Goal: Information Seeking & Learning: Check status

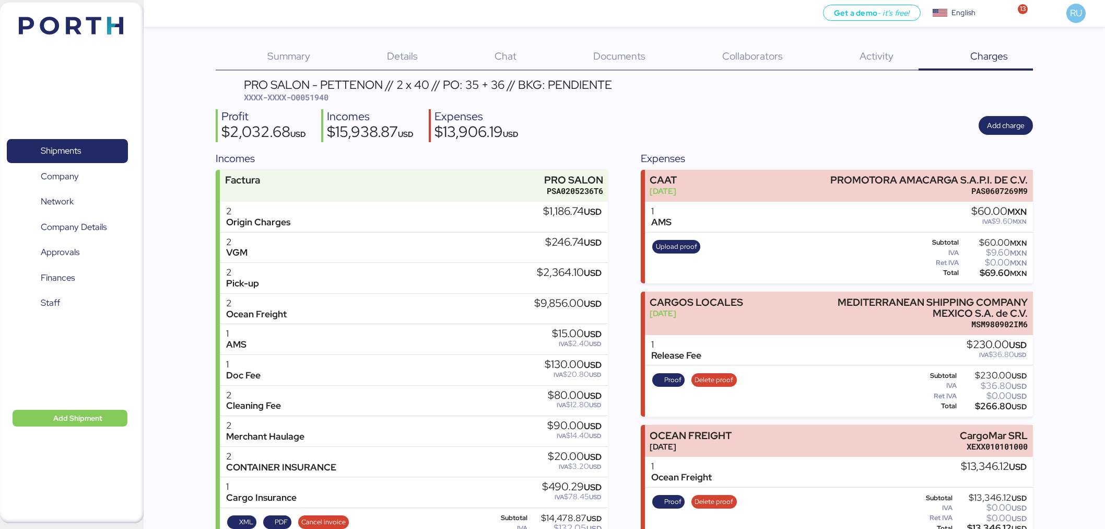
scroll to position [221, 0]
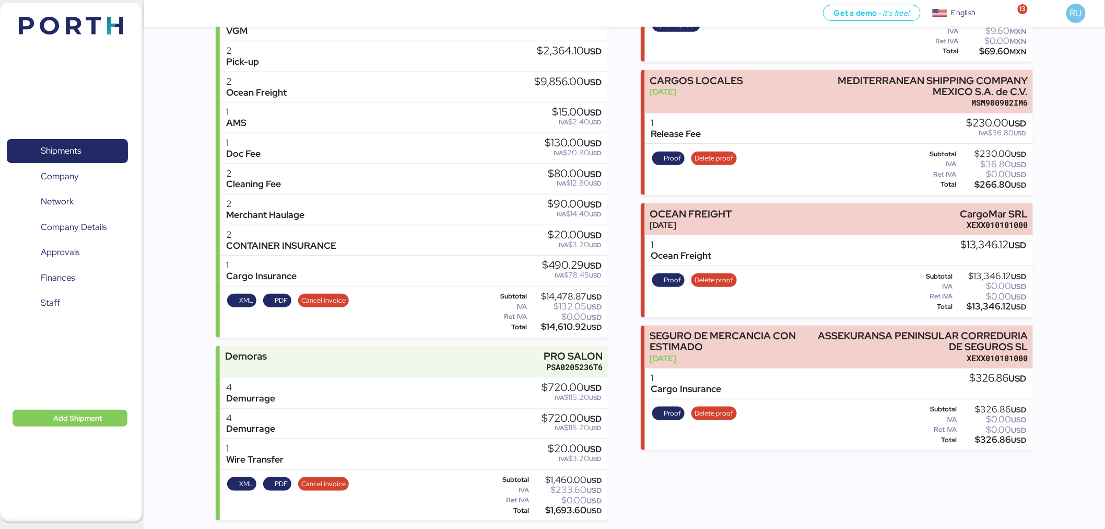
click at [75, 24] on img at bounding box center [71, 26] width 104 height 18
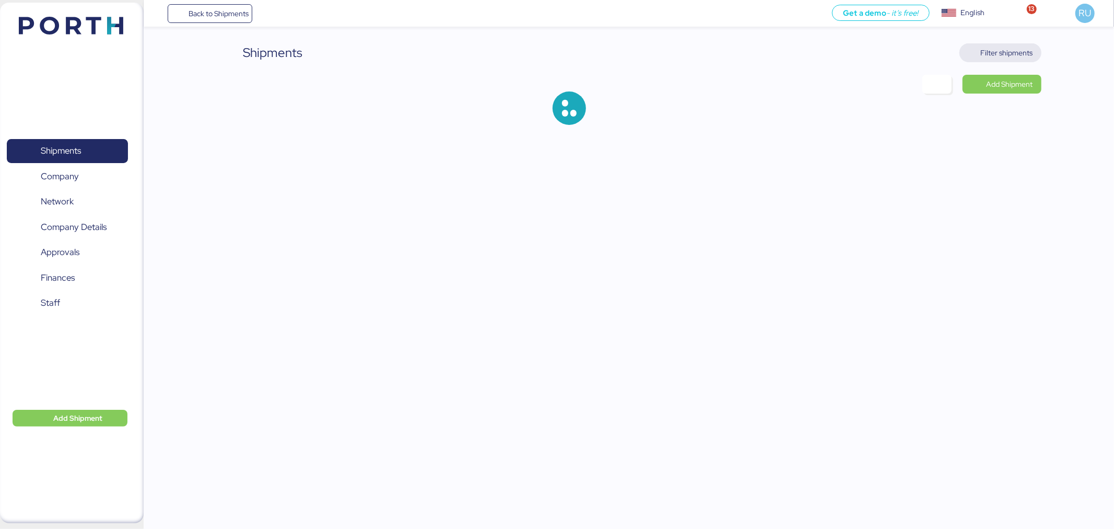
click at [989, 52] on span "Filter shipments" at bounding box center [1007, 52] width 52 height 13
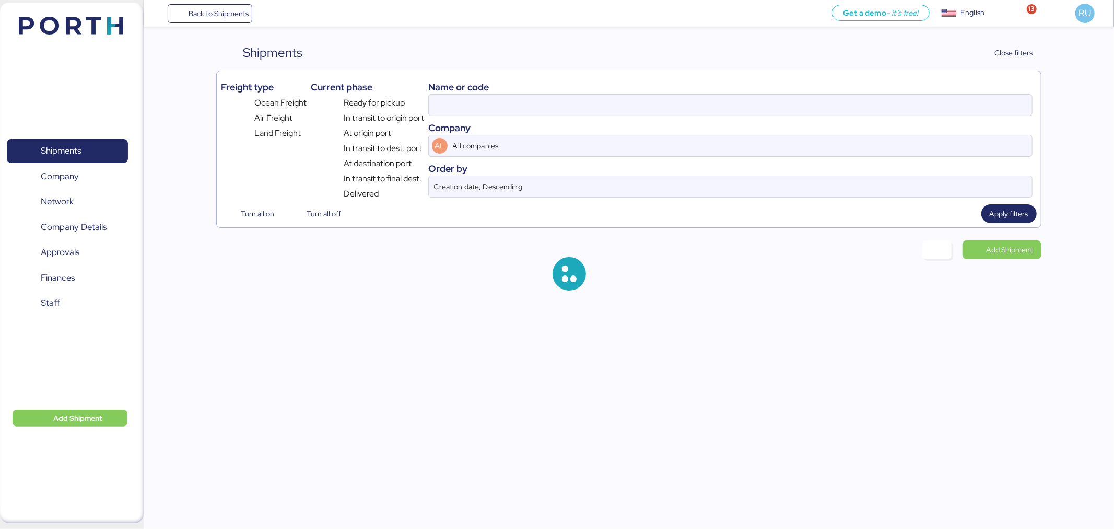
click at [875, 89] on div "Name or code" at bounding box center [730, 87] width 604 height 14
click at [883, 92] on div "Name or code" at bounding box center [730, 87] width 604 height 14
click at [891, 98] on input at bounding box center [730, 105] width 603 height 21
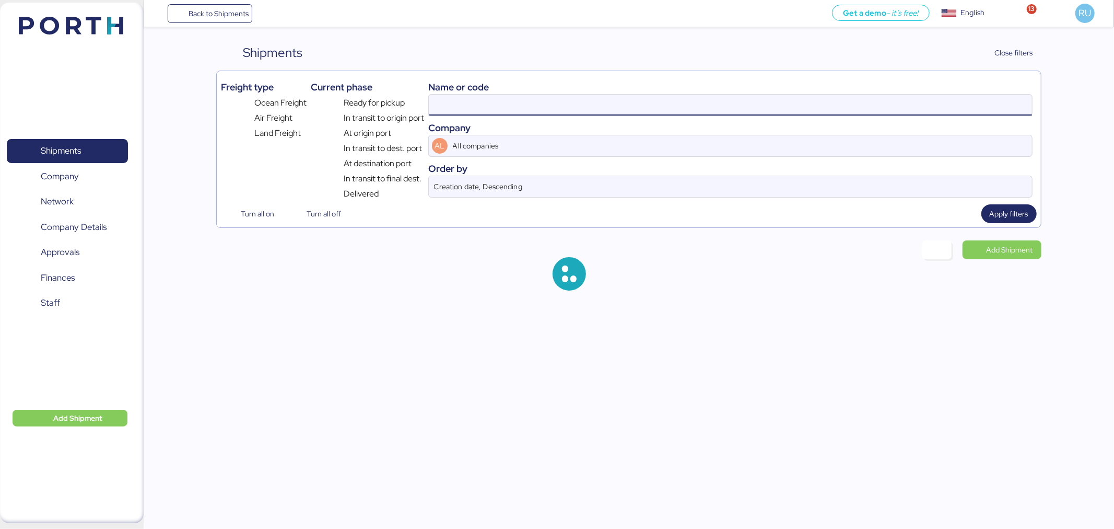
paste input "SHMZL25166987"
type input "O0051940"
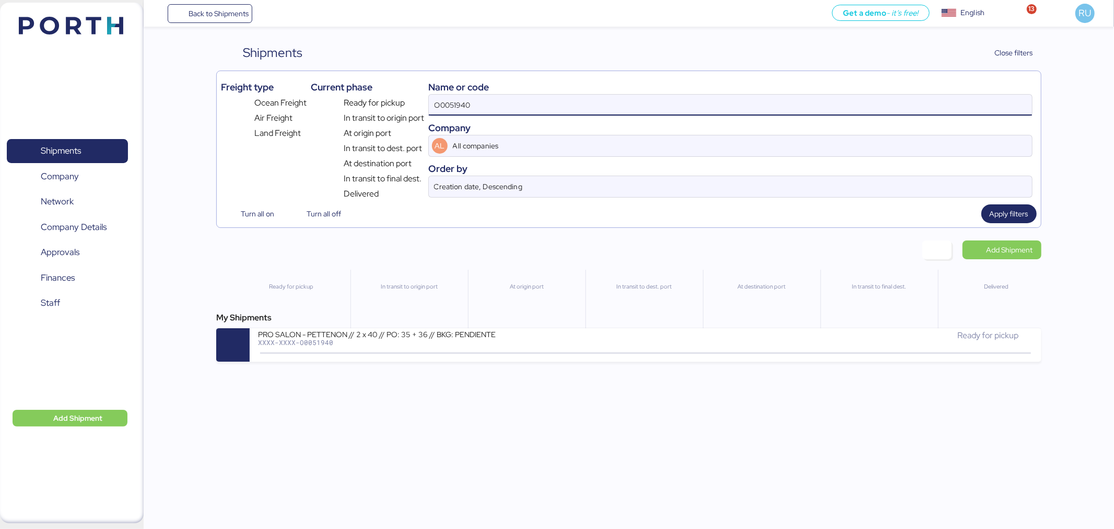
click at [891, 98] on input "O0051940" at bounding box center [730, 105] width 603 height 21
paste input "SHMZL25166987"
type input "SHMZL25166987"
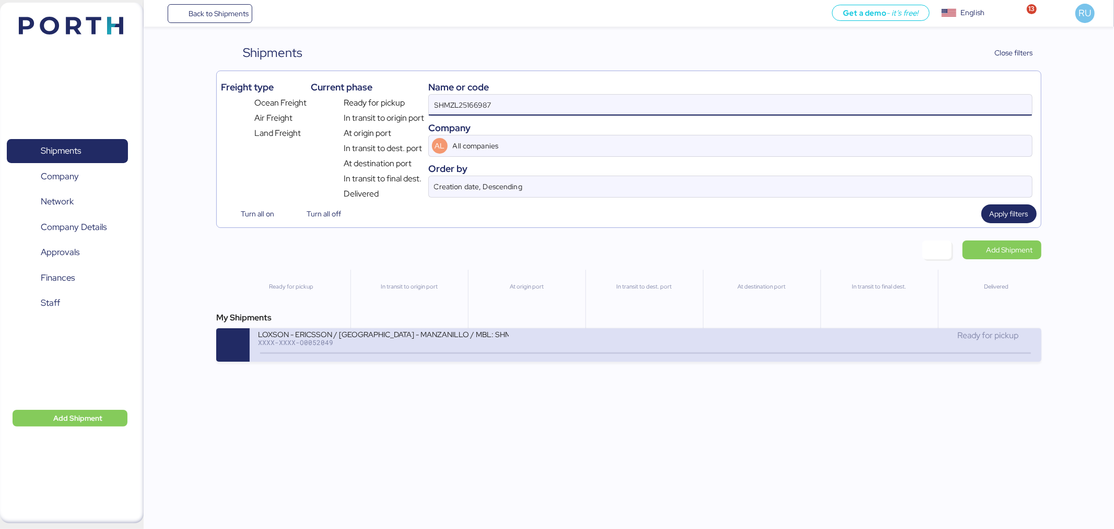
click at [610, 343] on div "LOXSON - ERICSSON / [GEOGRAPHIC_DATA] - MANZANILLO / MBL: SHMZL25166987 - HBL: …" at bounding box center [452, 340] width 388 height 22
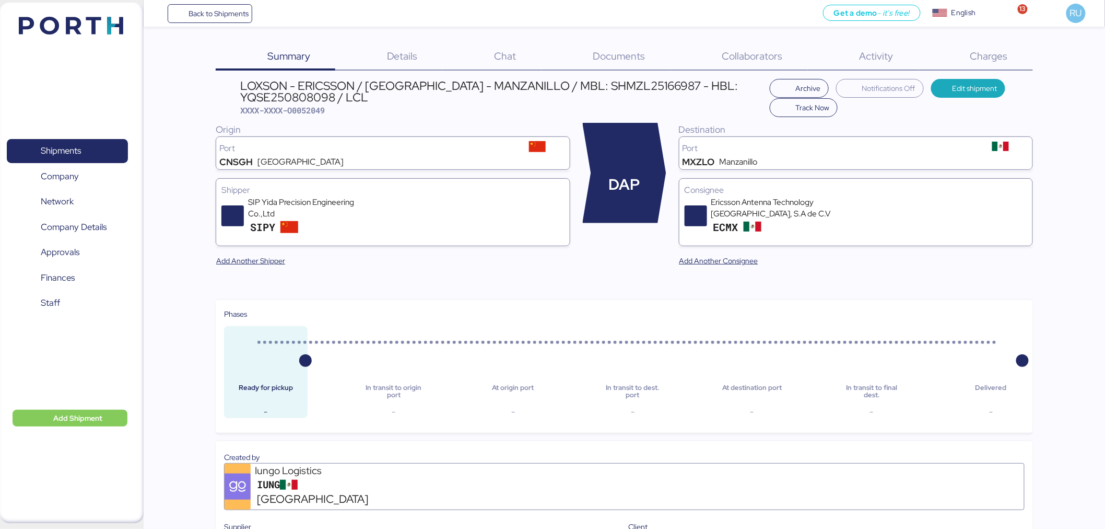
click at [943, 39] on div "Summary 0 Details 0 Chat 0 Documents 0 Collaborators 0 Activity 0 Charges 0 LOX…" at bounding box center [552, 536] width 1105 height 1072
click at [987, 69] on div "Charges 0" at bounding box center [976, 56] width 114 height 27
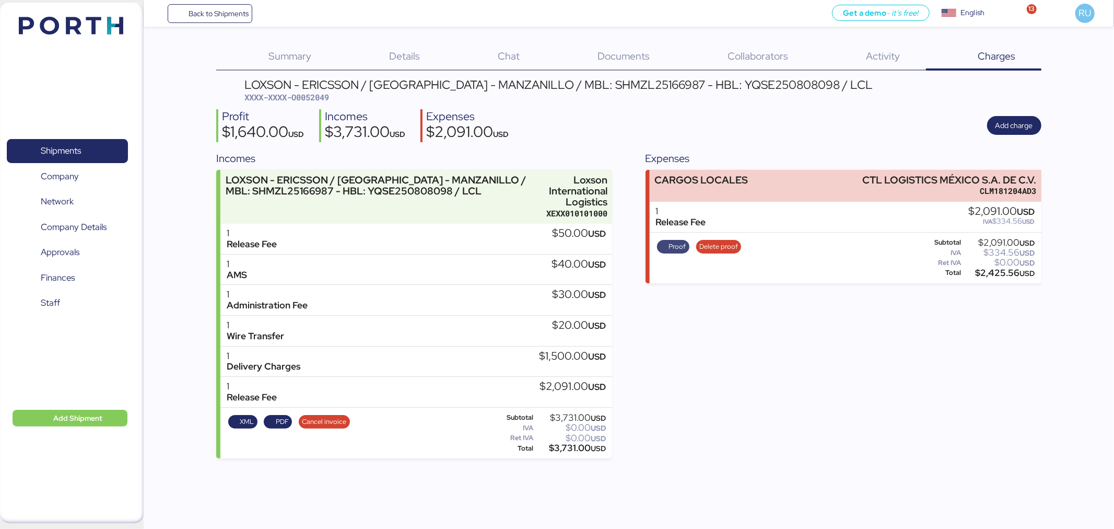
click at [677, 244] on span "Proof" at bounding box center [676, 246] width 17 height 11
click at [729, 252] on span "Delete proof" at bounding box center [718, 247] width 45 height 14
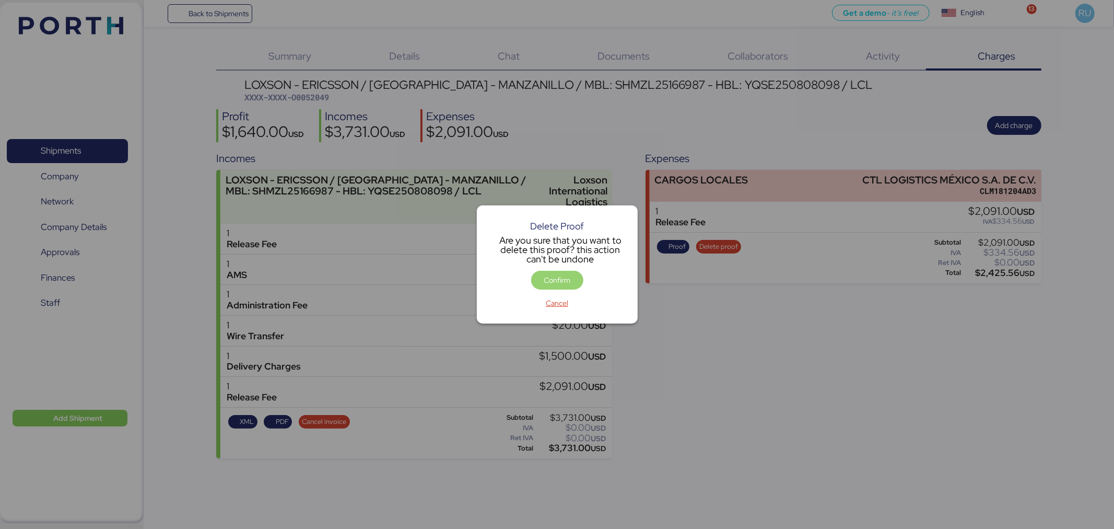
click at [569, 272] on span "Confirm" at bounding box center [557, 280] width 52 height 19
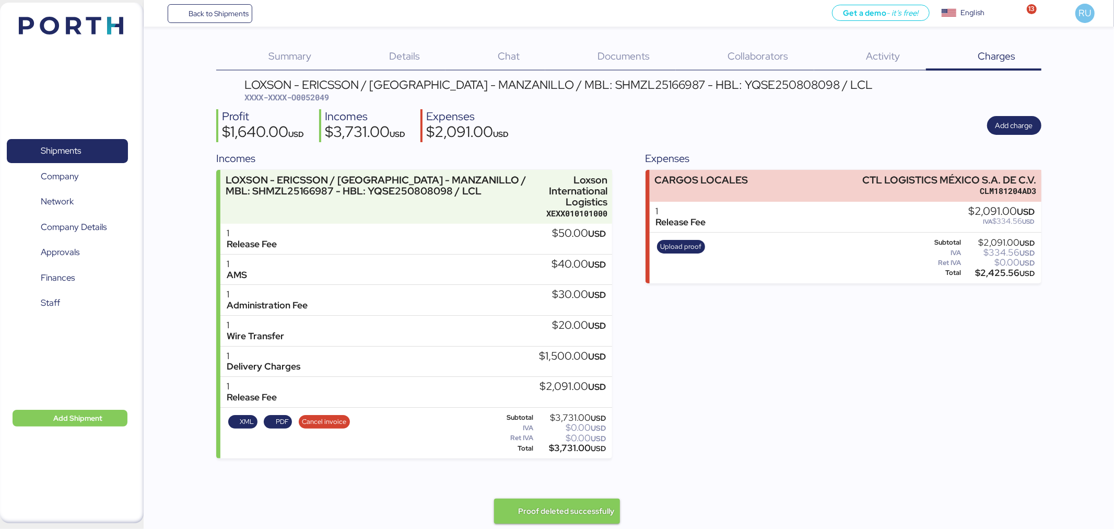
click at [659, 262] on div "Upload proof" at bounding box center [681, 258] width 55 height 43
click at [688, 241] on span "Upload proof" at bounding box center [680, 246] width 41 height 11
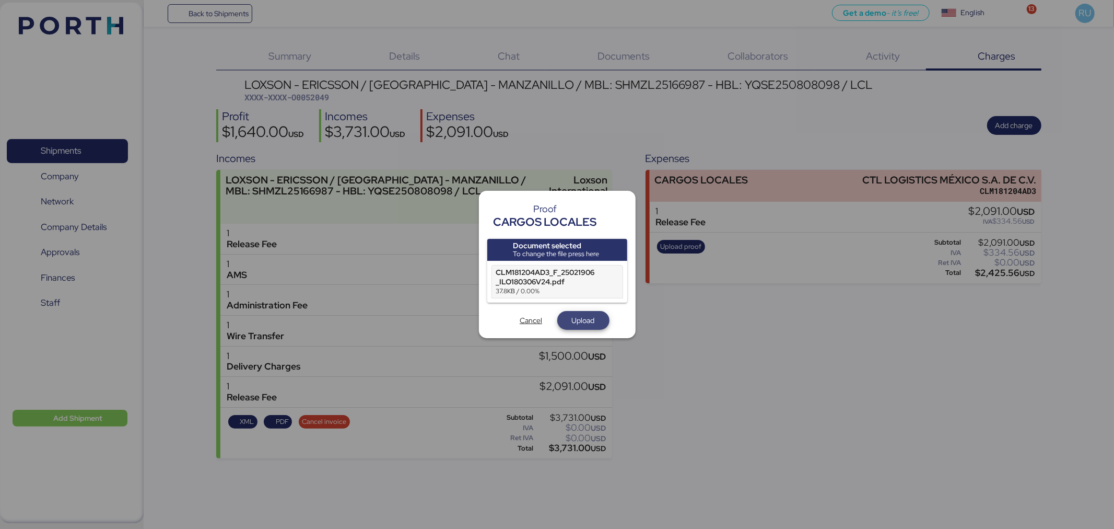
click at [572, 319] on span "Upload" at bounding box center [583, 320] width 23 height 13
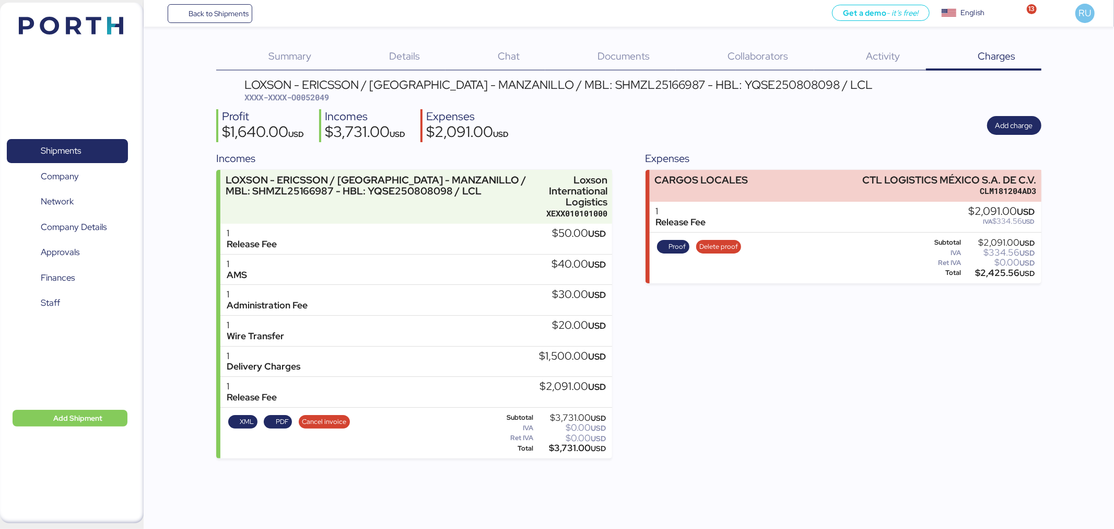
click at [609, 57] on span "Documents" at bounding box center [623, 56] width 52 height 14
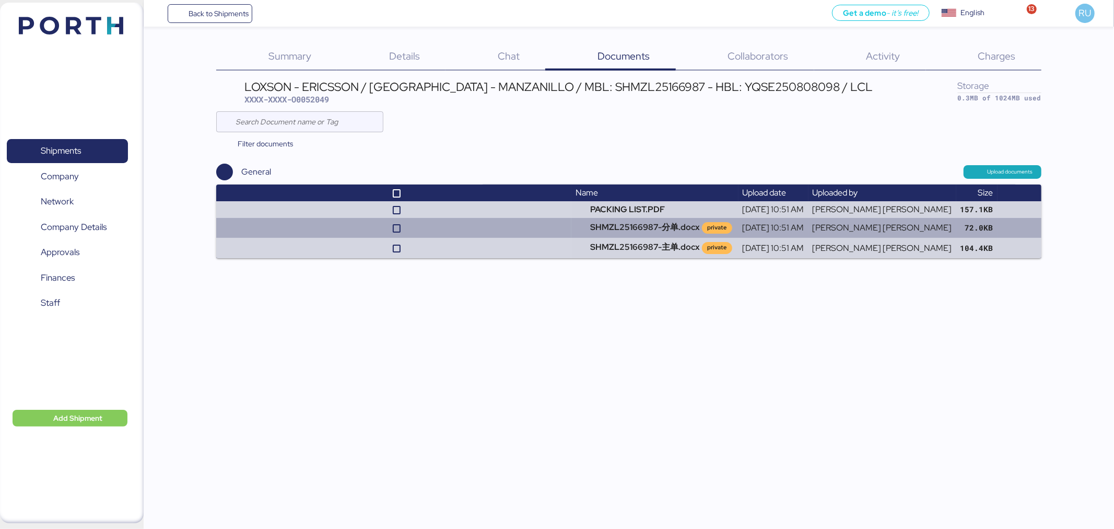
click at [510, 230] on td at bounding box center [393, 228] width 355 height 20
click at [518, 227] on td at bounding box center [393, 228] width 355 height 20
click at [550, 225] on td at bounding box center [393, 228] width 355 height 20
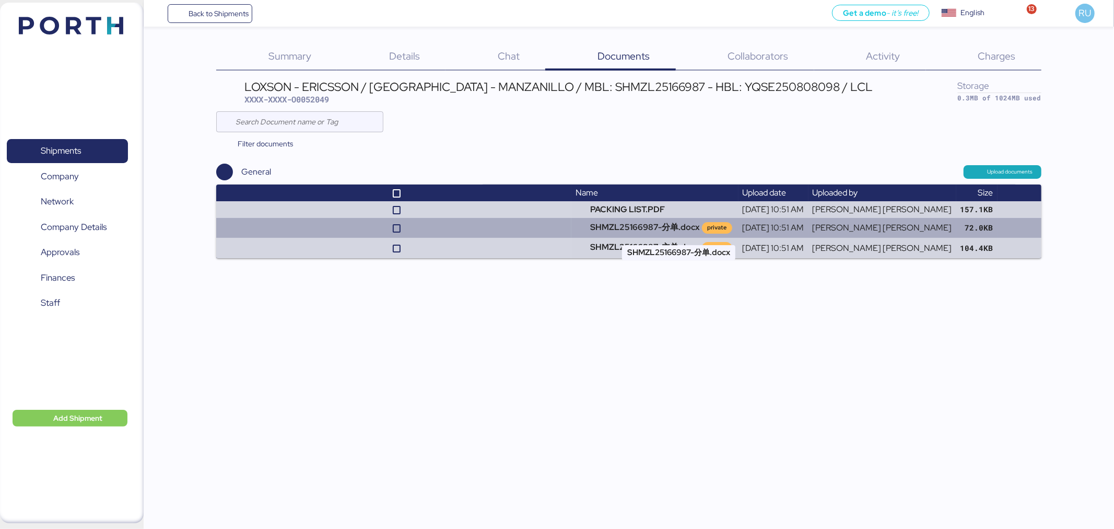
click at [677, 223] on td "SHMZL25166987-分单.docx private" at bounding box center [654, 228] width 167 height 20
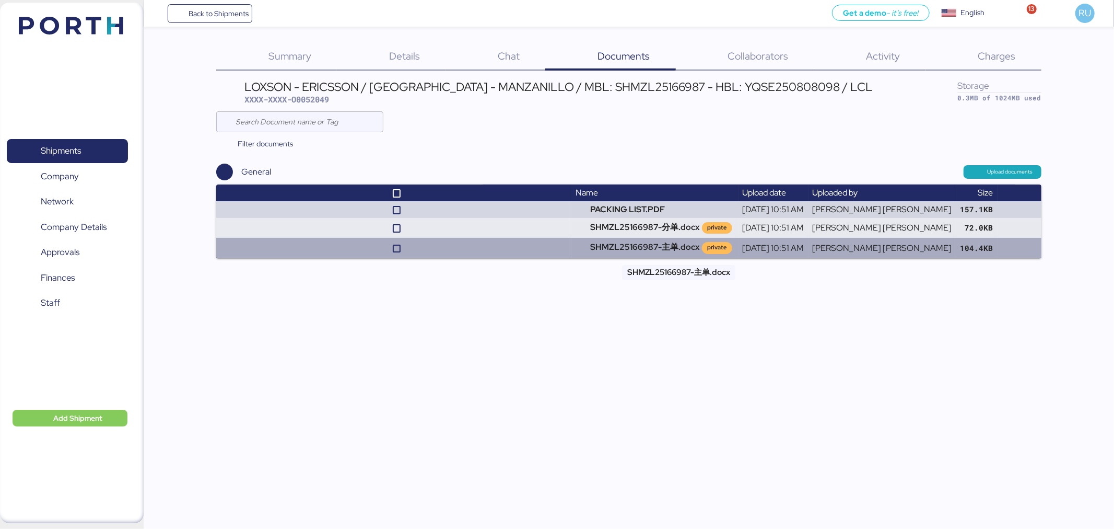
click at [650, 249] on td "SHMZL25166987-主单.docx private" at bounding box center [654, 248] width 167 height 20
